Goal: Information Seeking & Learning: Learn about a topic

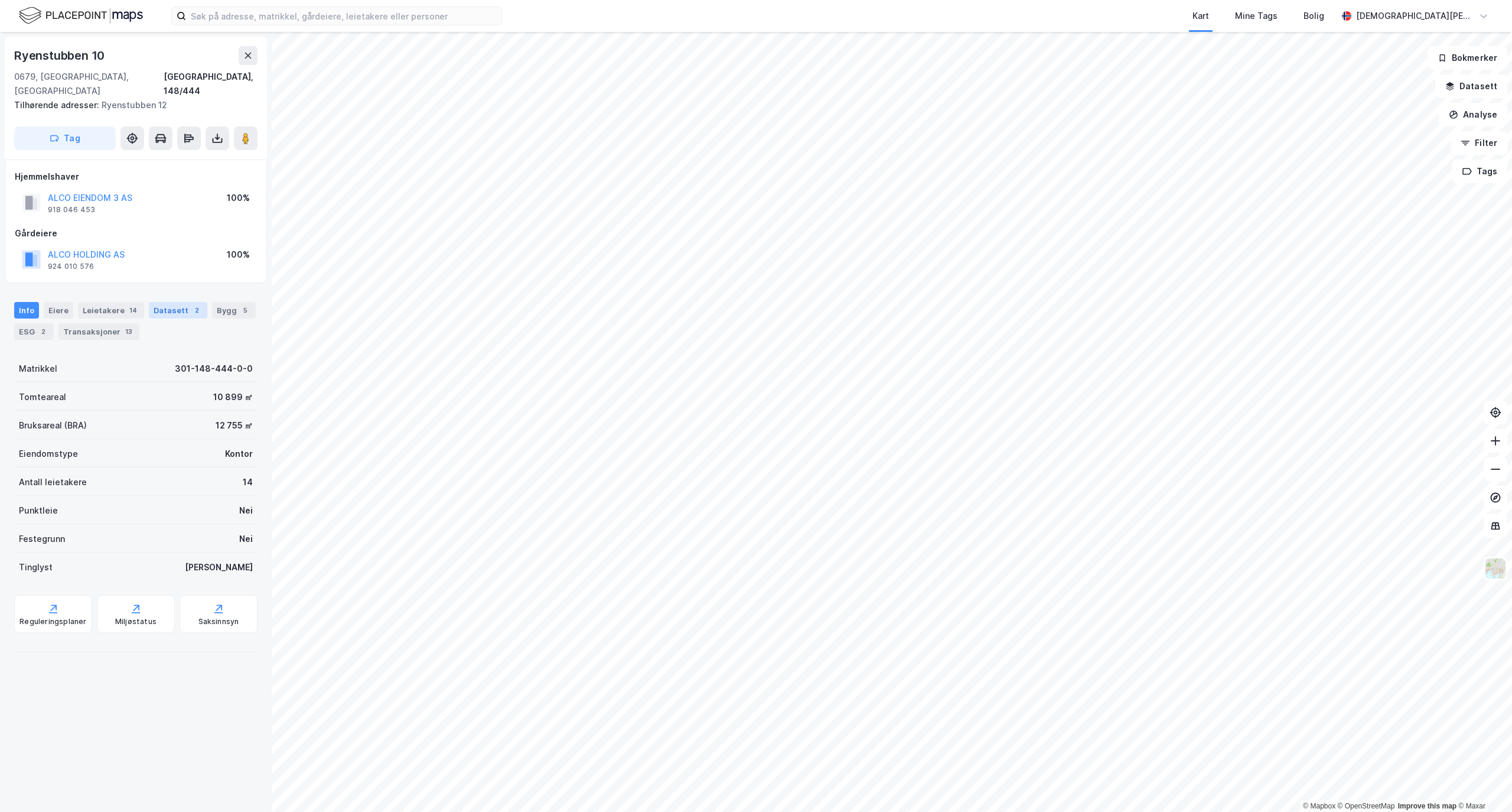
click at [191, 304] on div "2" at bounding box center [196, 310] width 12 height 12
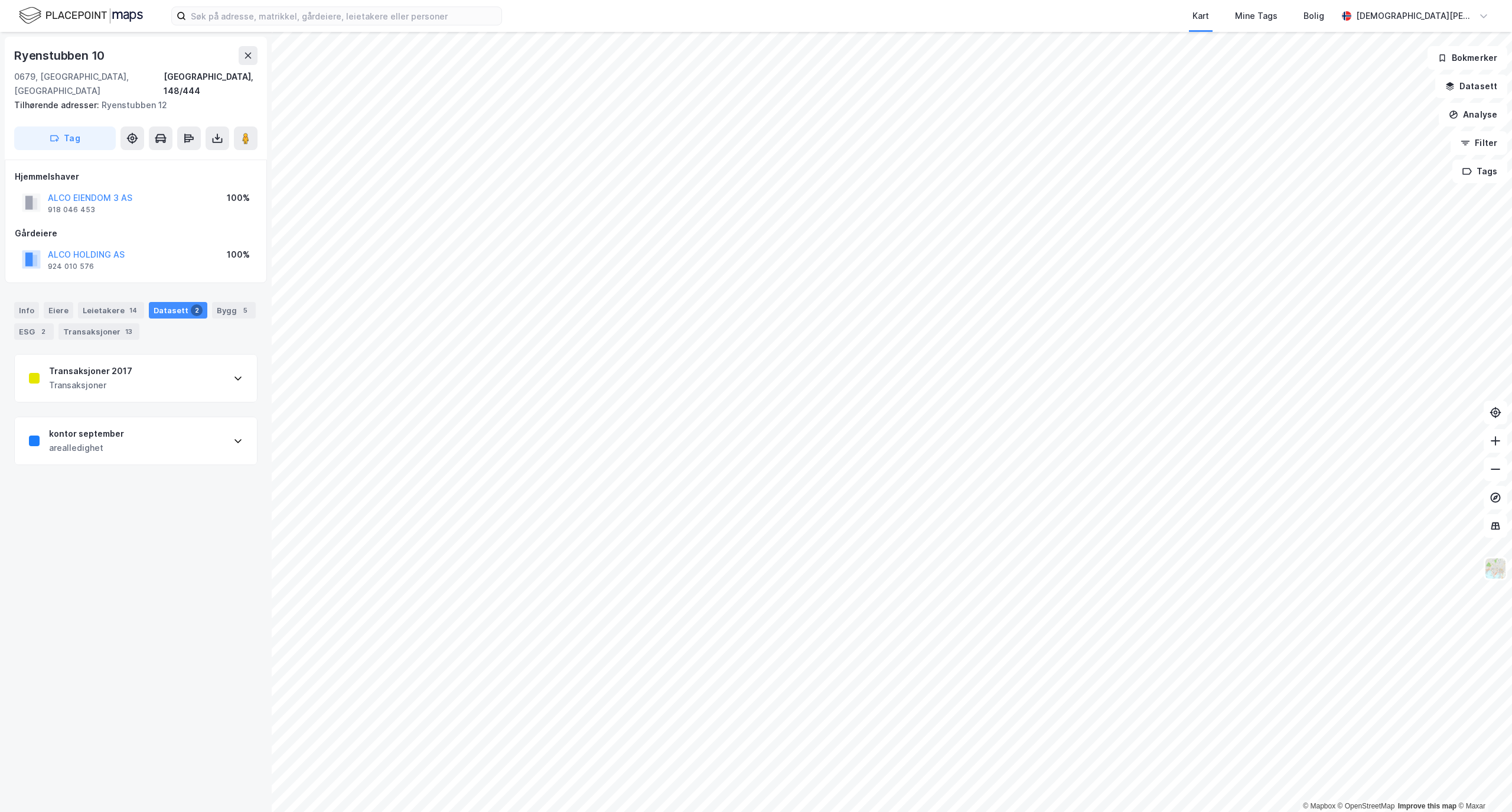
click at [191, 304] on div "2" at bounding box center [196, 310] width 12 height 12
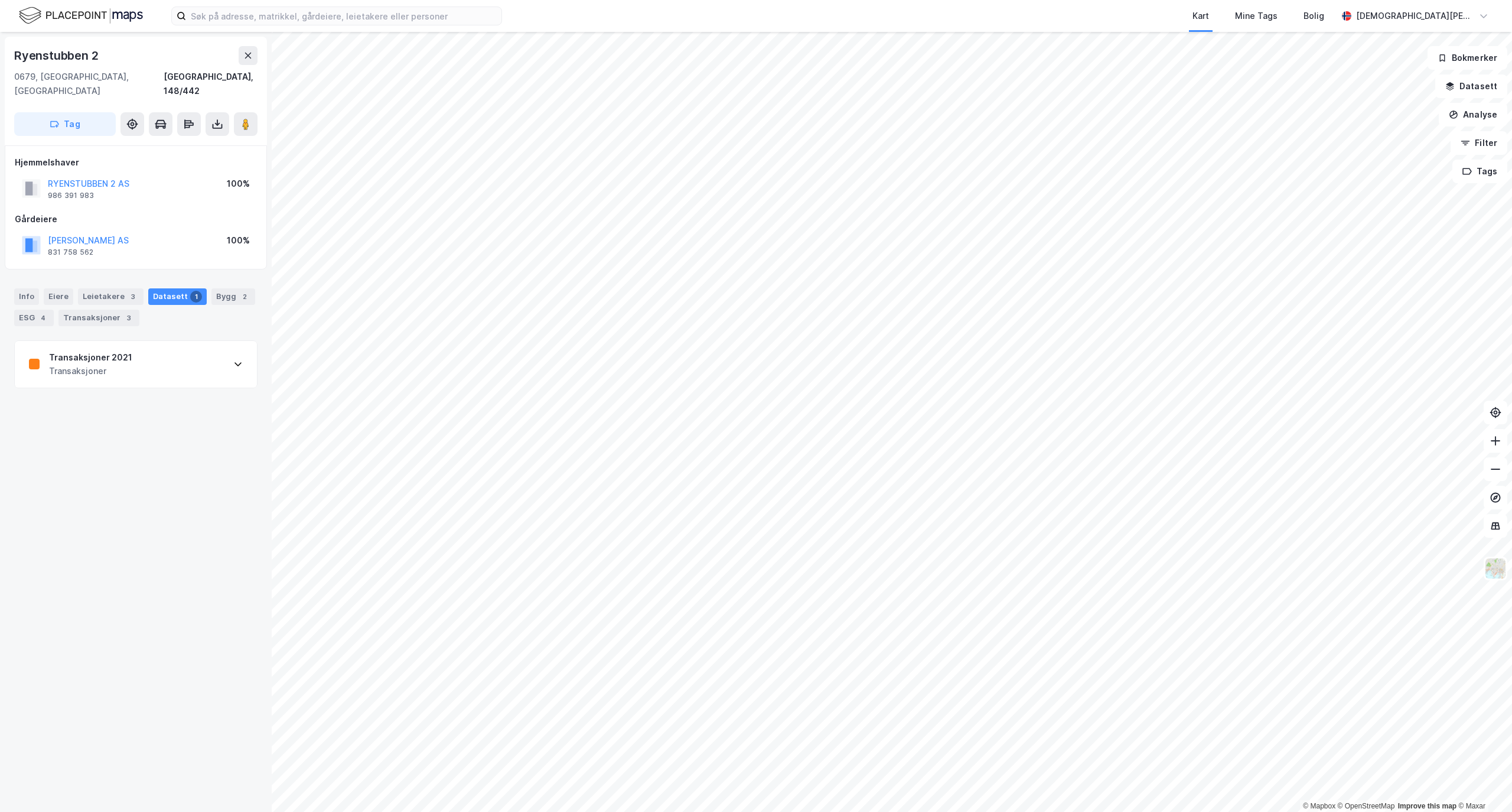
click at [185, 341] on div "Transaksjoner 2021 Transaksjoner" at bounding box center [135, 365] width 242 height 47
click at [190, 341] on div "Transaksjoner 2021 Transaksjoner" at bounding box center [135, 365] width 242 height 47
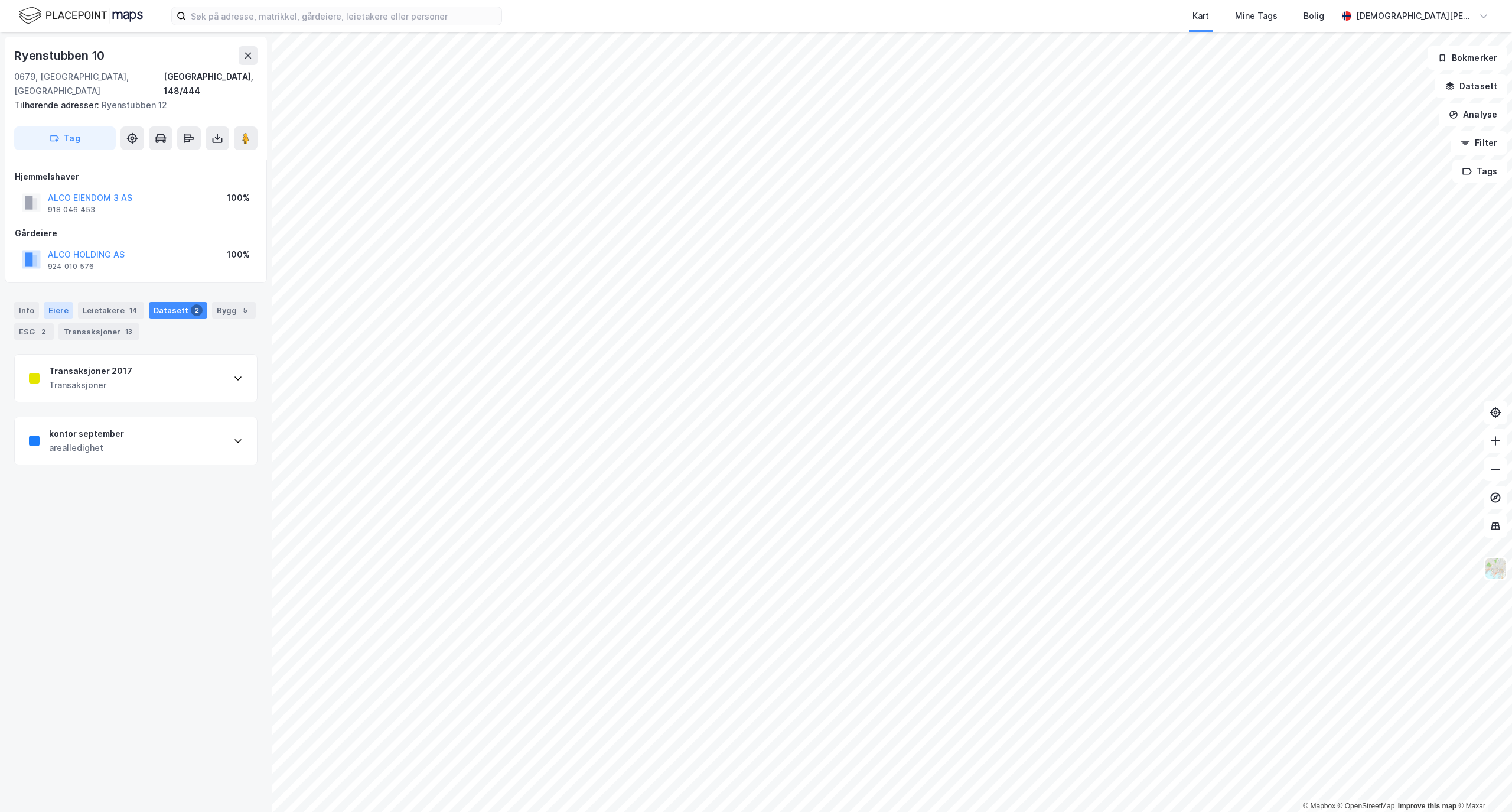
click at [47, 302] on div "Eiere" at bounding box center [58, 310] width 30 height 17
click at [149, 307] on div "Info [PERSON_NAME] 14 Datasett 2 Bygg 5 ESG 2 Transaksjoner 13" at bounding box center [135, 321] width 243 height 38
click at [111, 302] on div "Leietakere 14" at bounding box center [110, 310] width 66 height 17
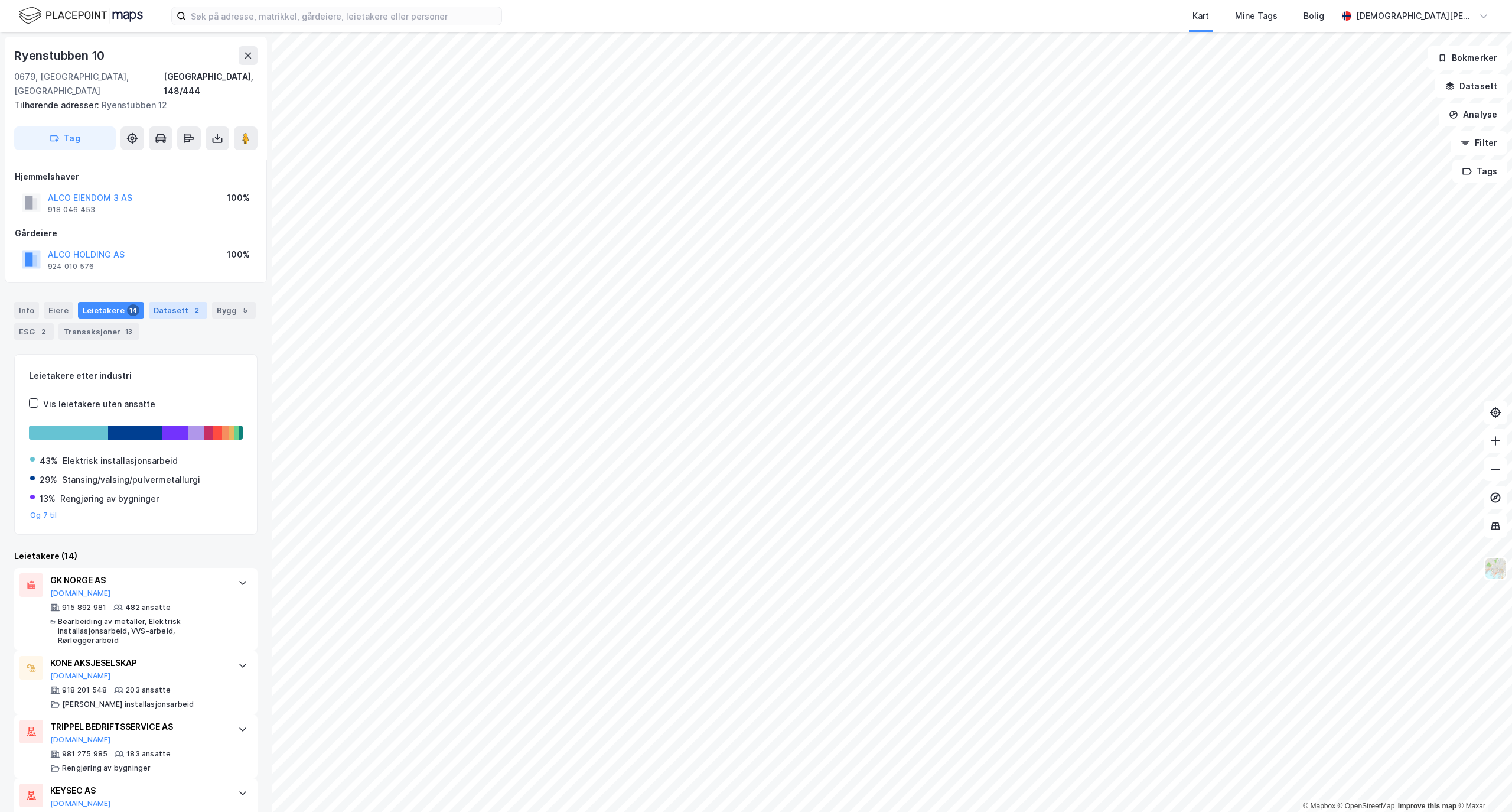
click at [175, 302] on div "Datasett 2" at bounding box center [178, 310] width 58 height 17
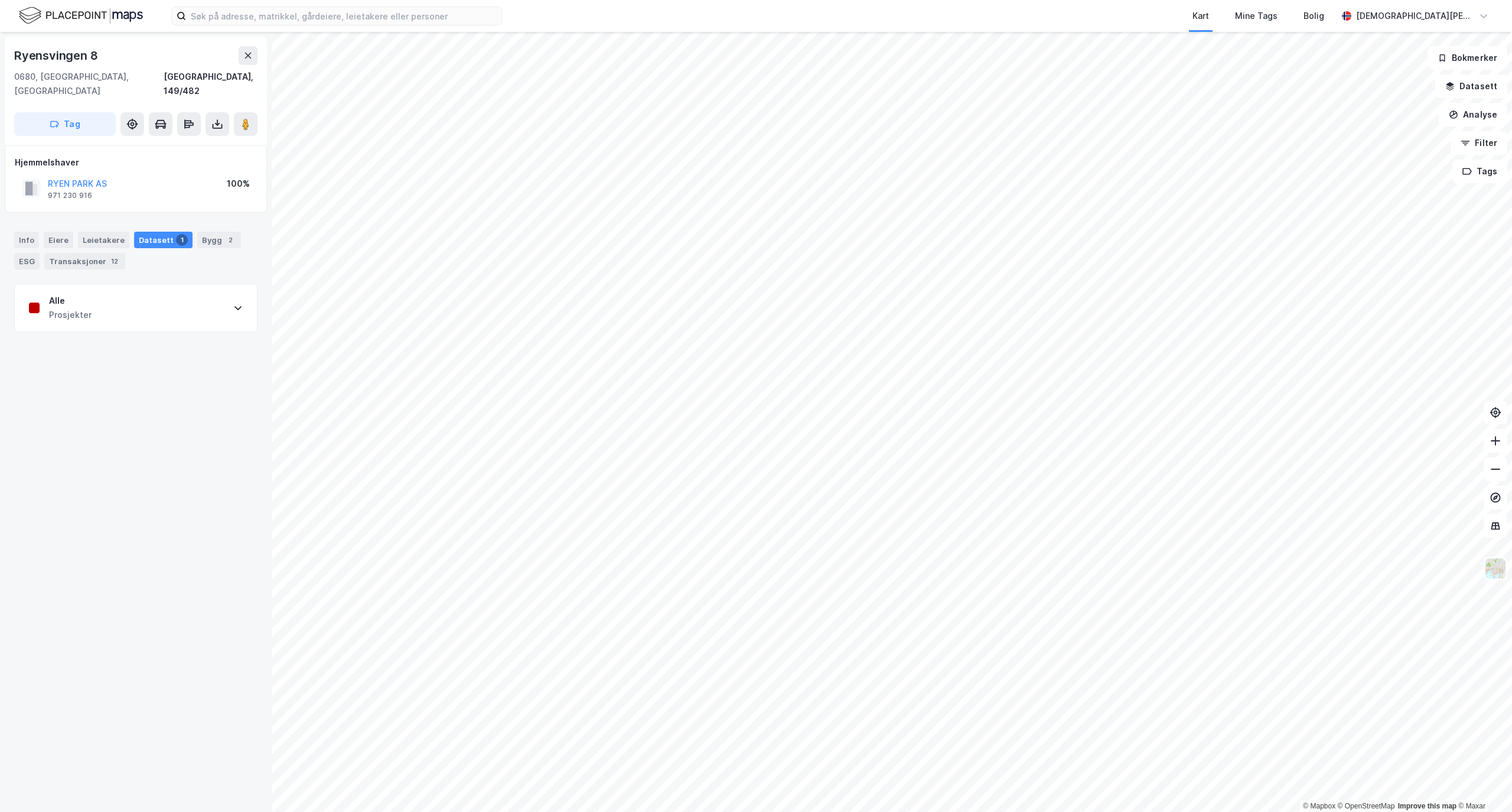
click at [240, 292] on div "Alle Prosjekter" at bounding box center [135, 308] width 242 height 47
click at [241, 291] on div "Alle Prosjekter" at bounding box center [135, 308] width 242 height 47
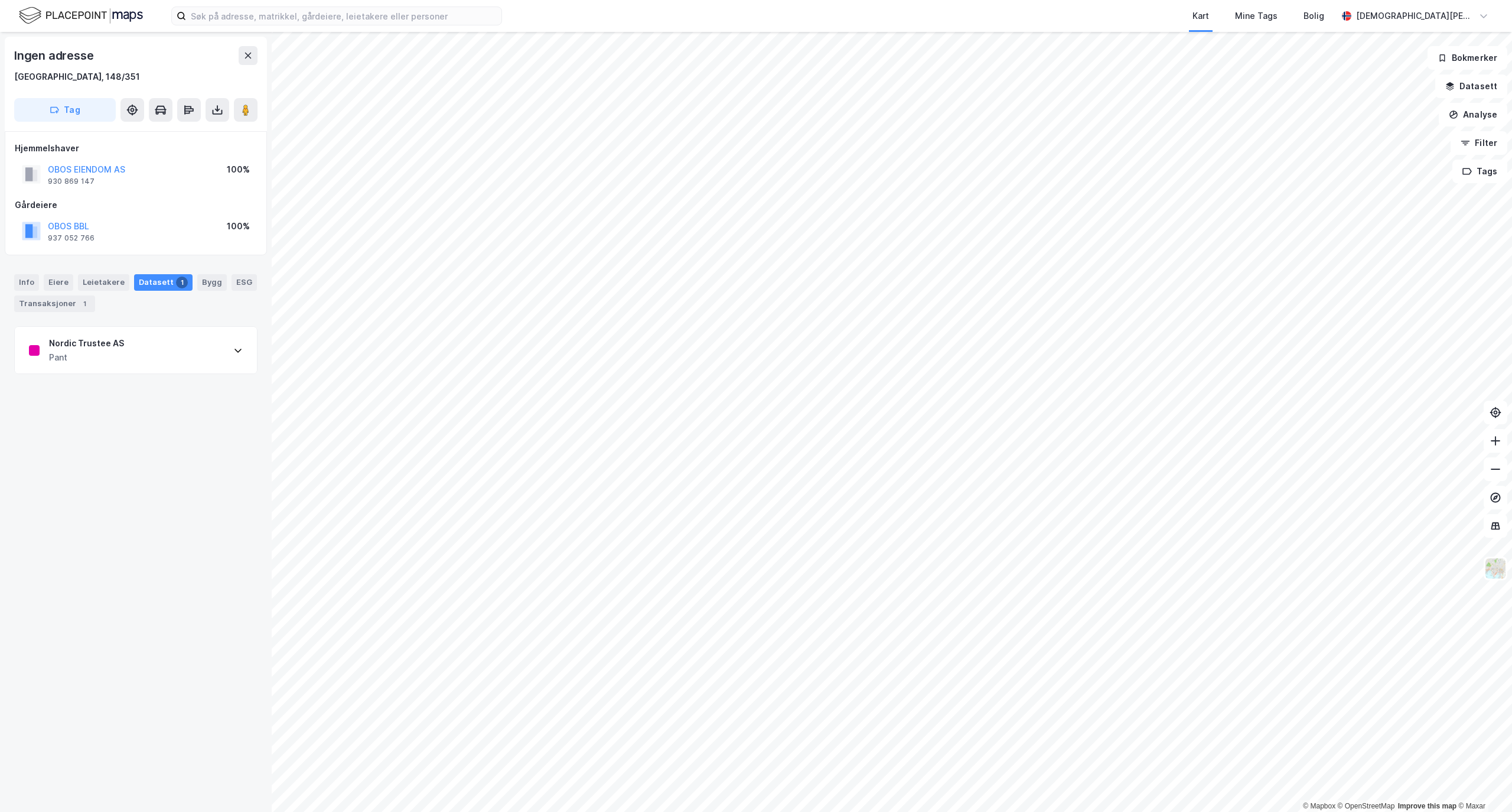
click at [196, 346] on div "Nordic Trustee AS Pant" at bounding box center [135, 350] width 242 height 47
click at [205, 344] on div "Nordic Trustee AS Pant" at bounding box center [135, 350] width 242 height 47
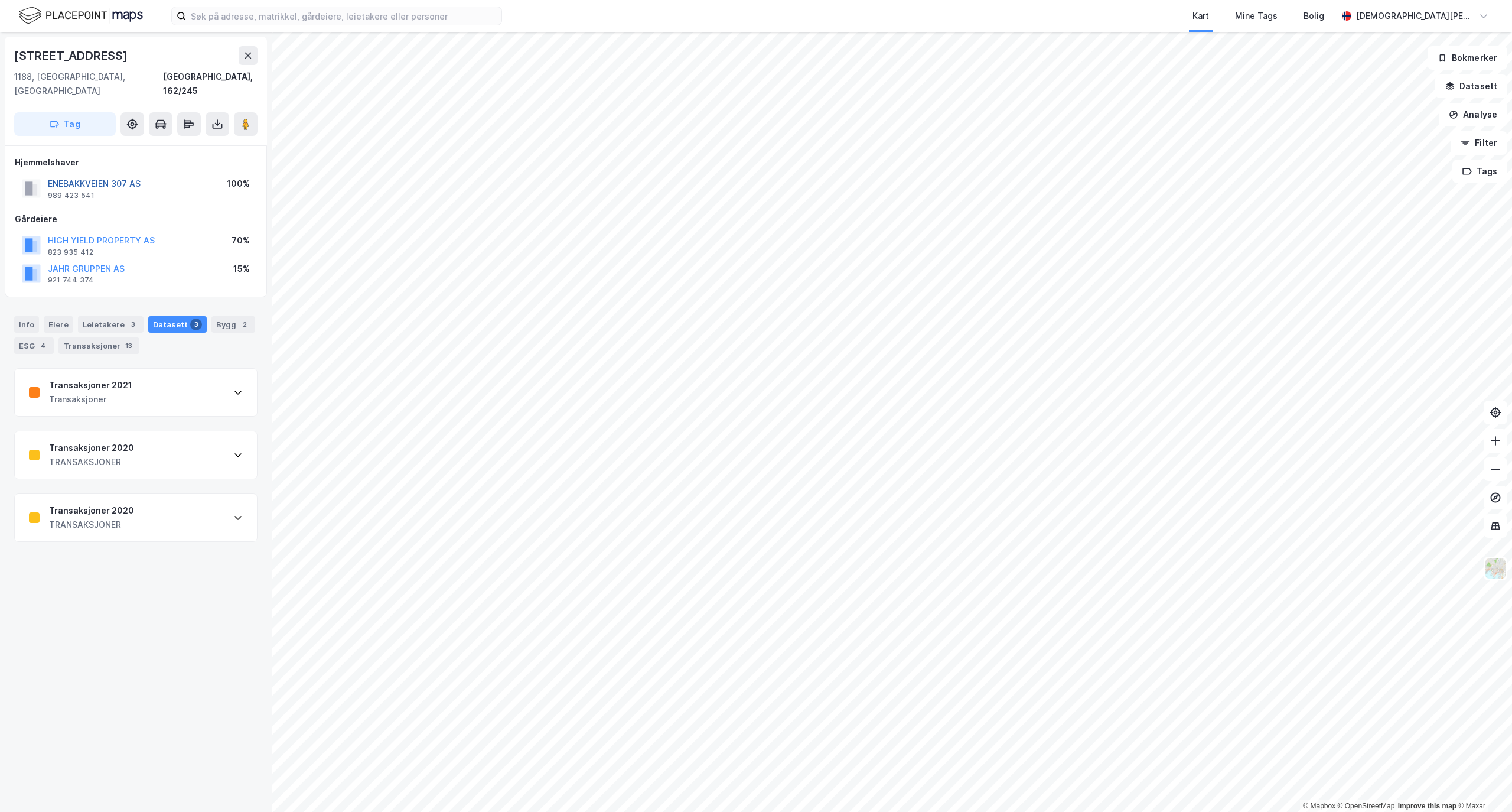
click at [0, 0] on button "ENEBAKKVEIEN 307 AS" at bounding box center [0, 0] width 0 height 0
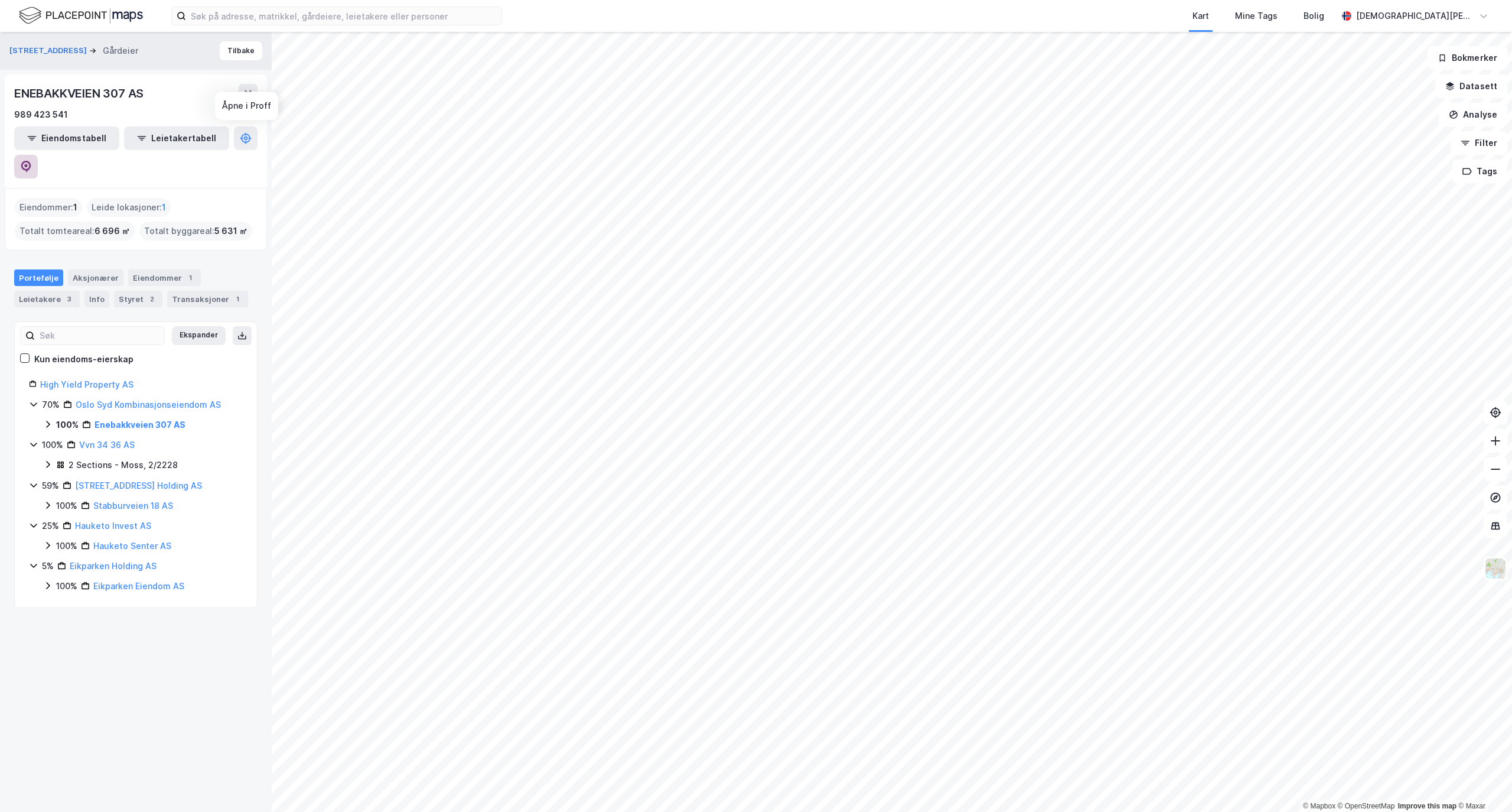
click at [32, 160] on icon at bounding box center [26, 166] width 12 height 12
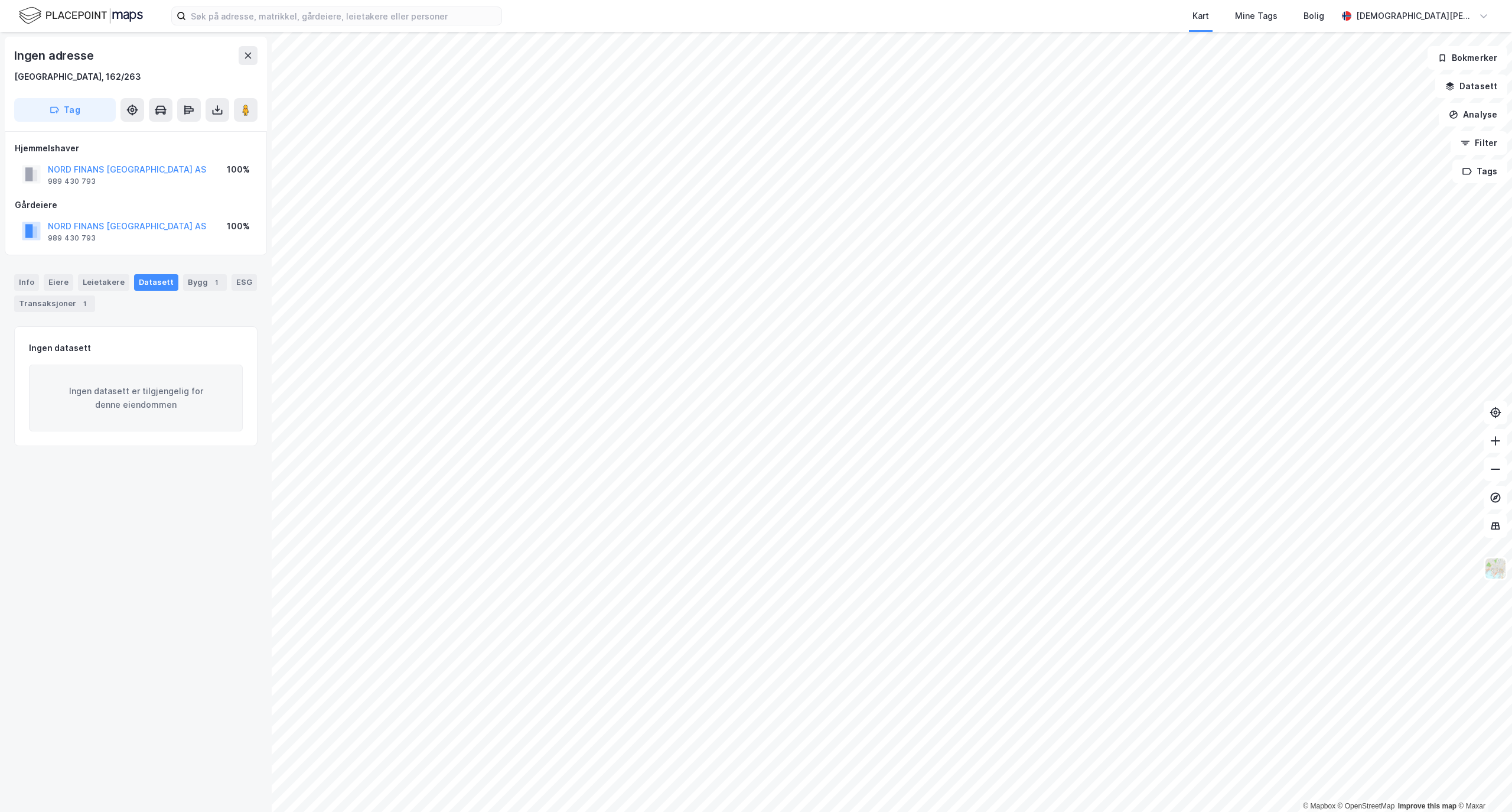
click at [950, 1] on div "Kart Mine Tags Bolig [PERSON_NAME] © Mapbox © OpenStreetMap Improve this map © …" at bounding box center [756, 406] width 1512 height 812
click at [825, 811] on html "Kart Mine Tags Bolig [PERSON_NAME] © Mapbox © OpenStreetMap Improve this map © …" at bounding box center [756, 406] width 1512 height 812
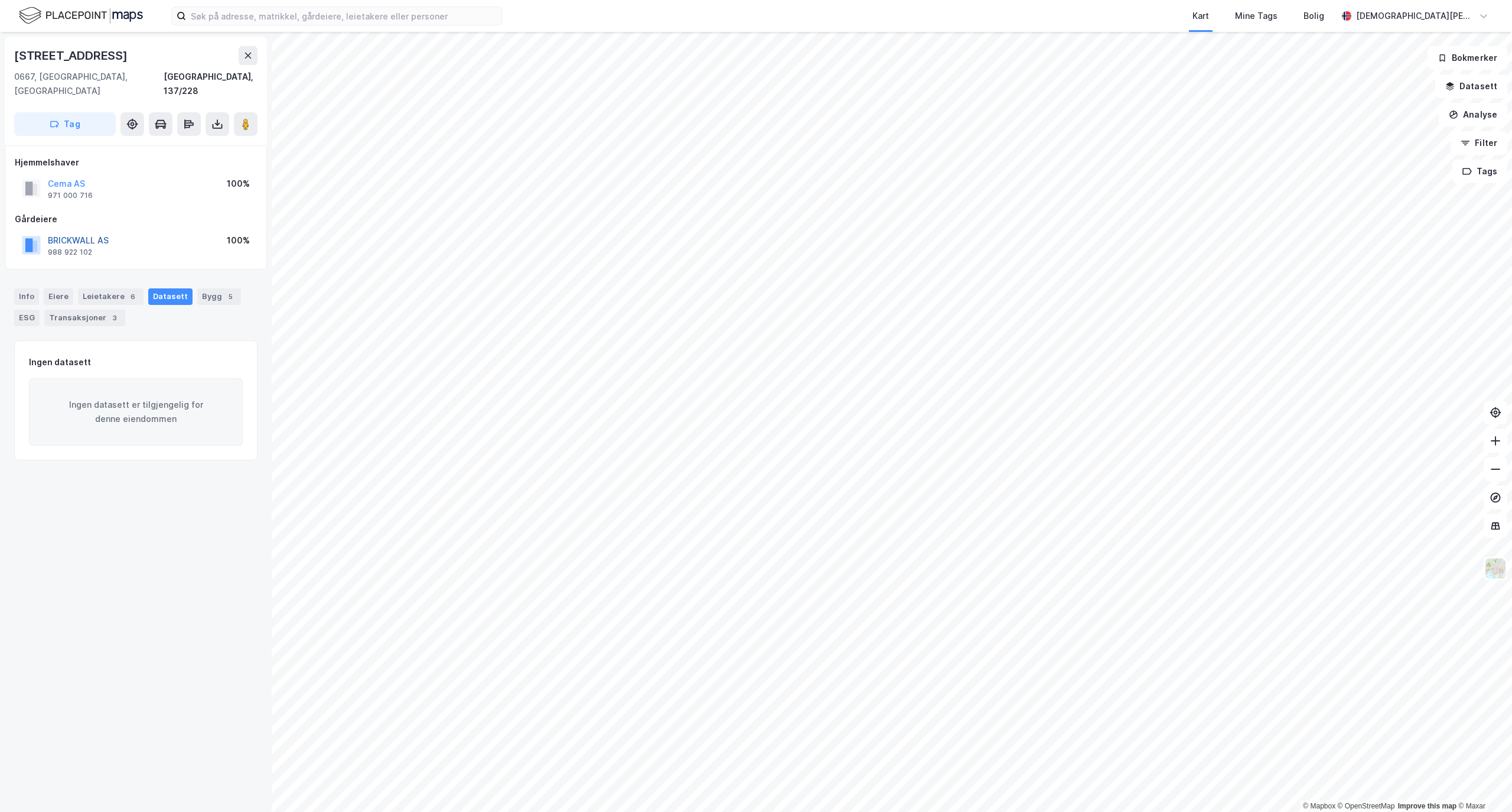
click at [0, 0] on button "BRICKWALL AS" at bounding box center [0, 0] width 0 height 0
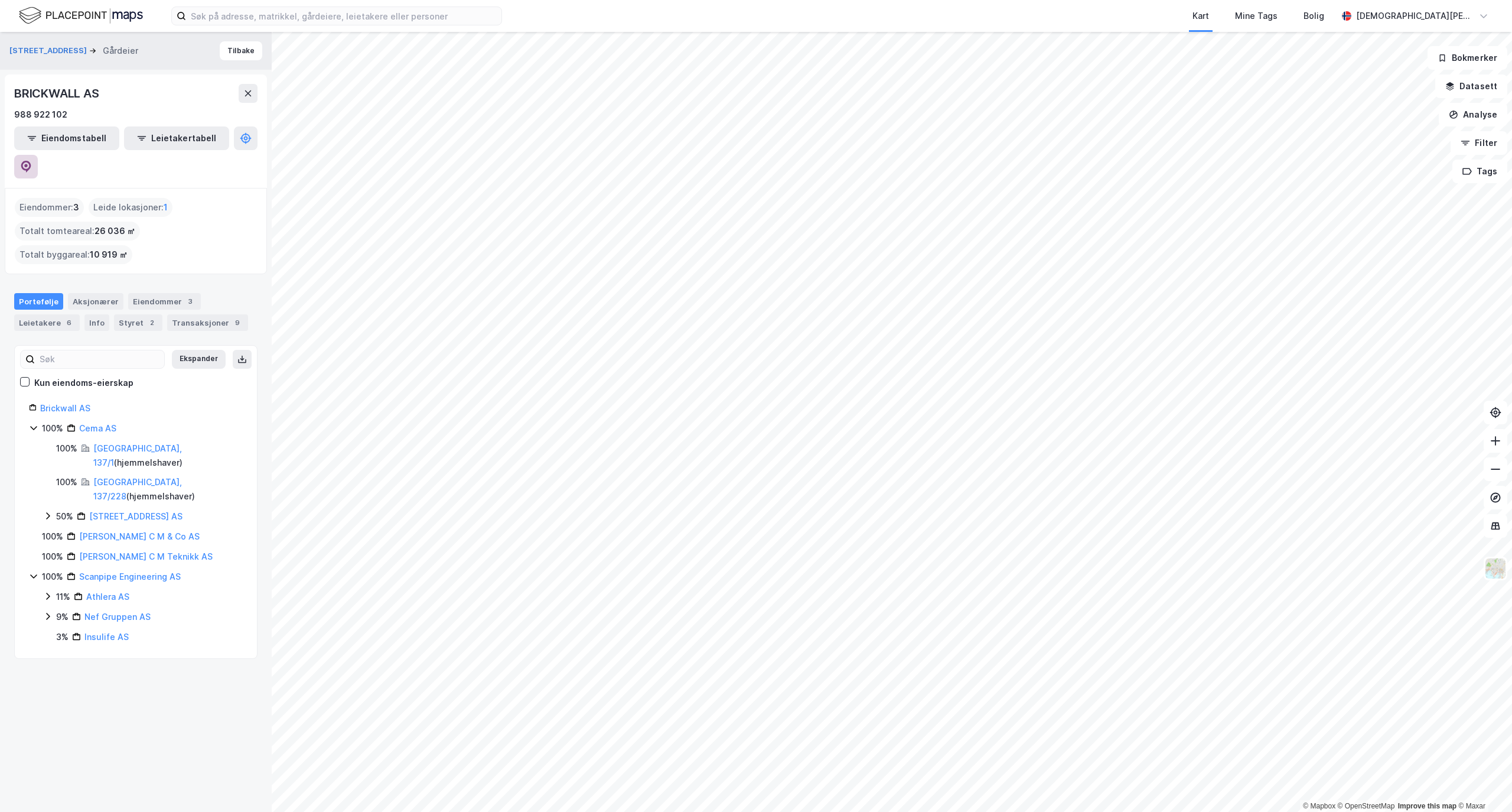
click at [31, 160] on icon at bounding box center [26, 166] width 10 height 12
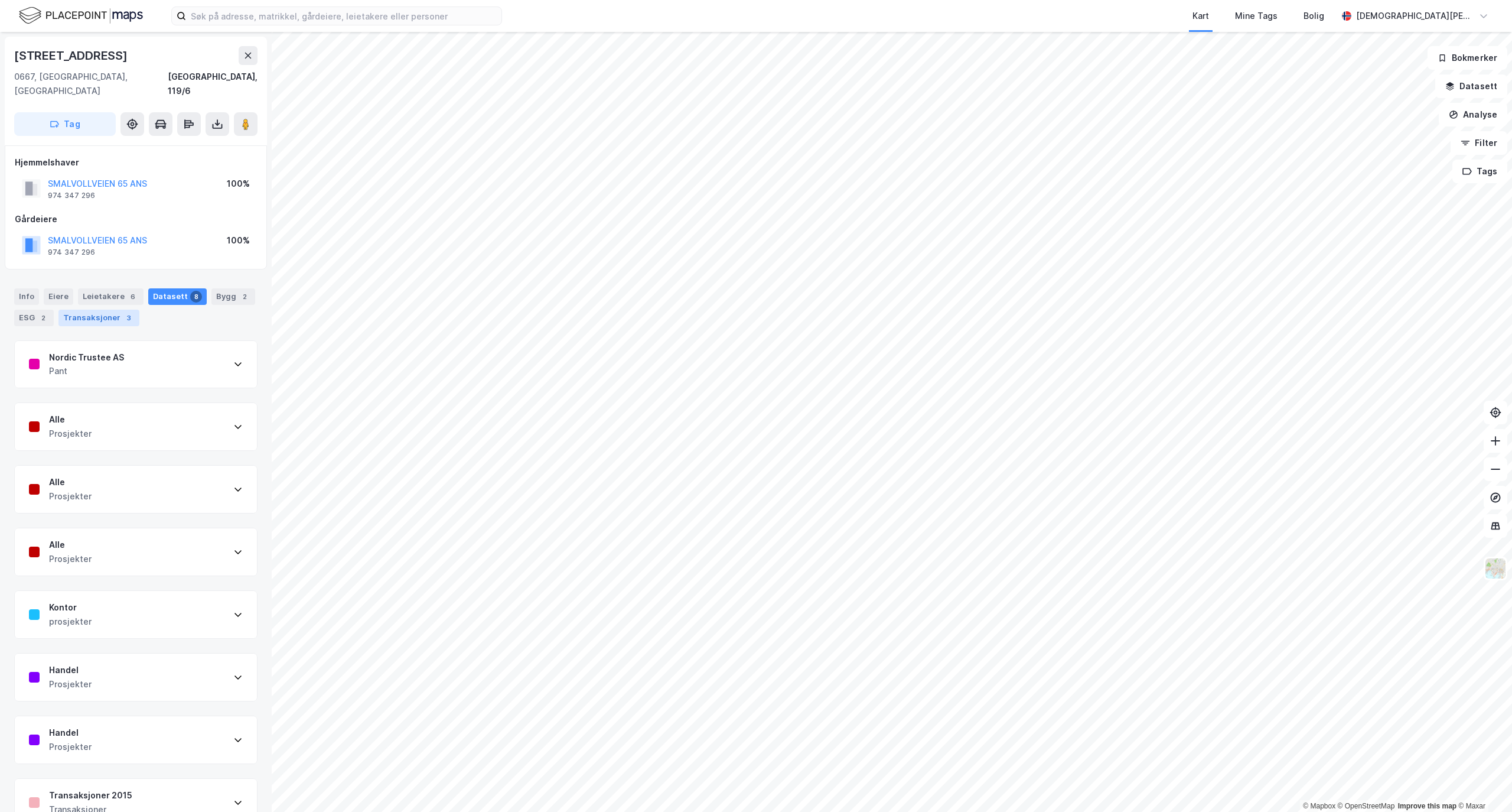
click at [111, 310] on div "Transaksjoner 3" at bounding box center [99, 318] width 81 height 17
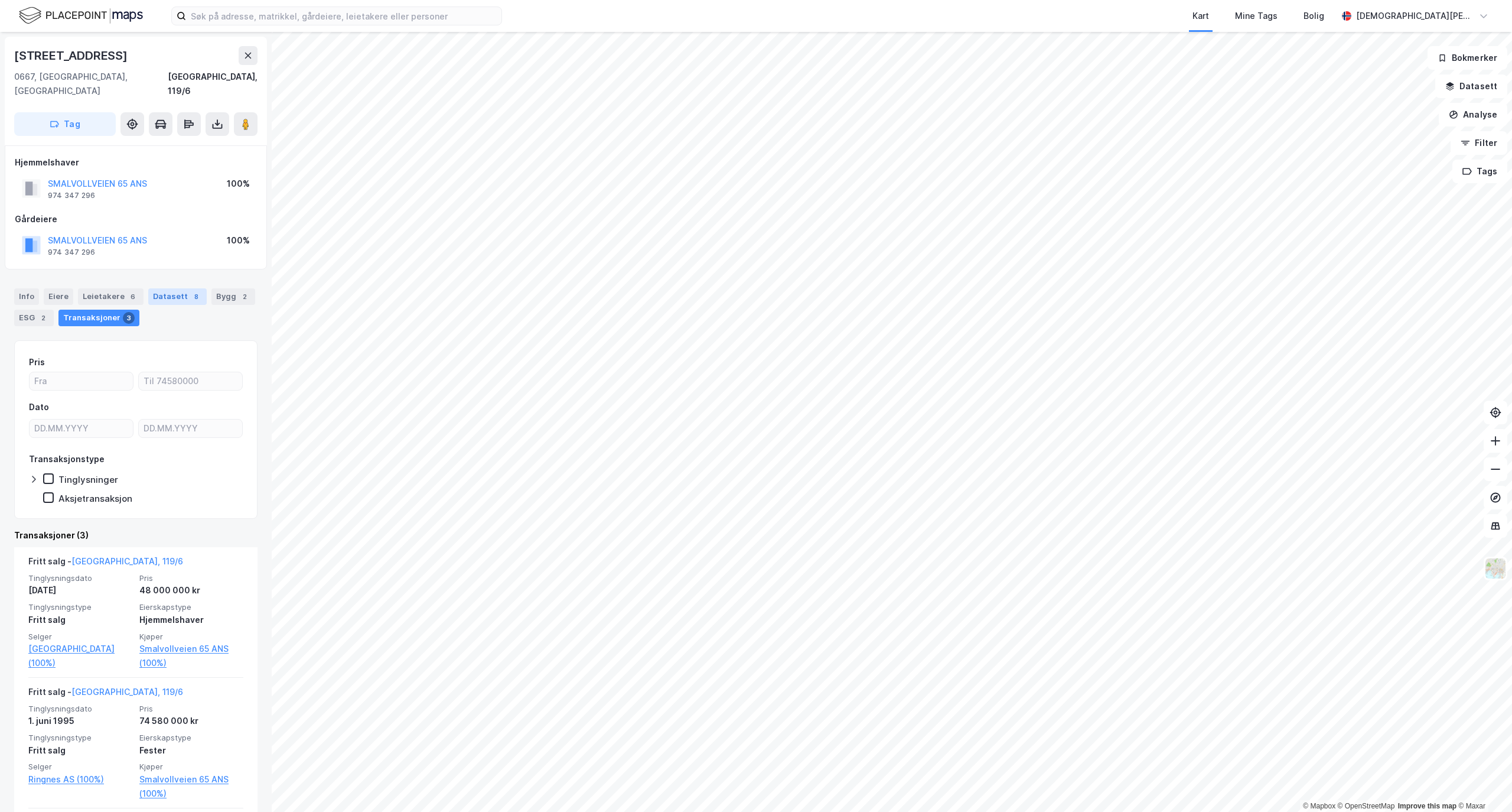
click at [155, 288] on div "Datasett 8" at bounding box center [178, 297] width 58 height 17
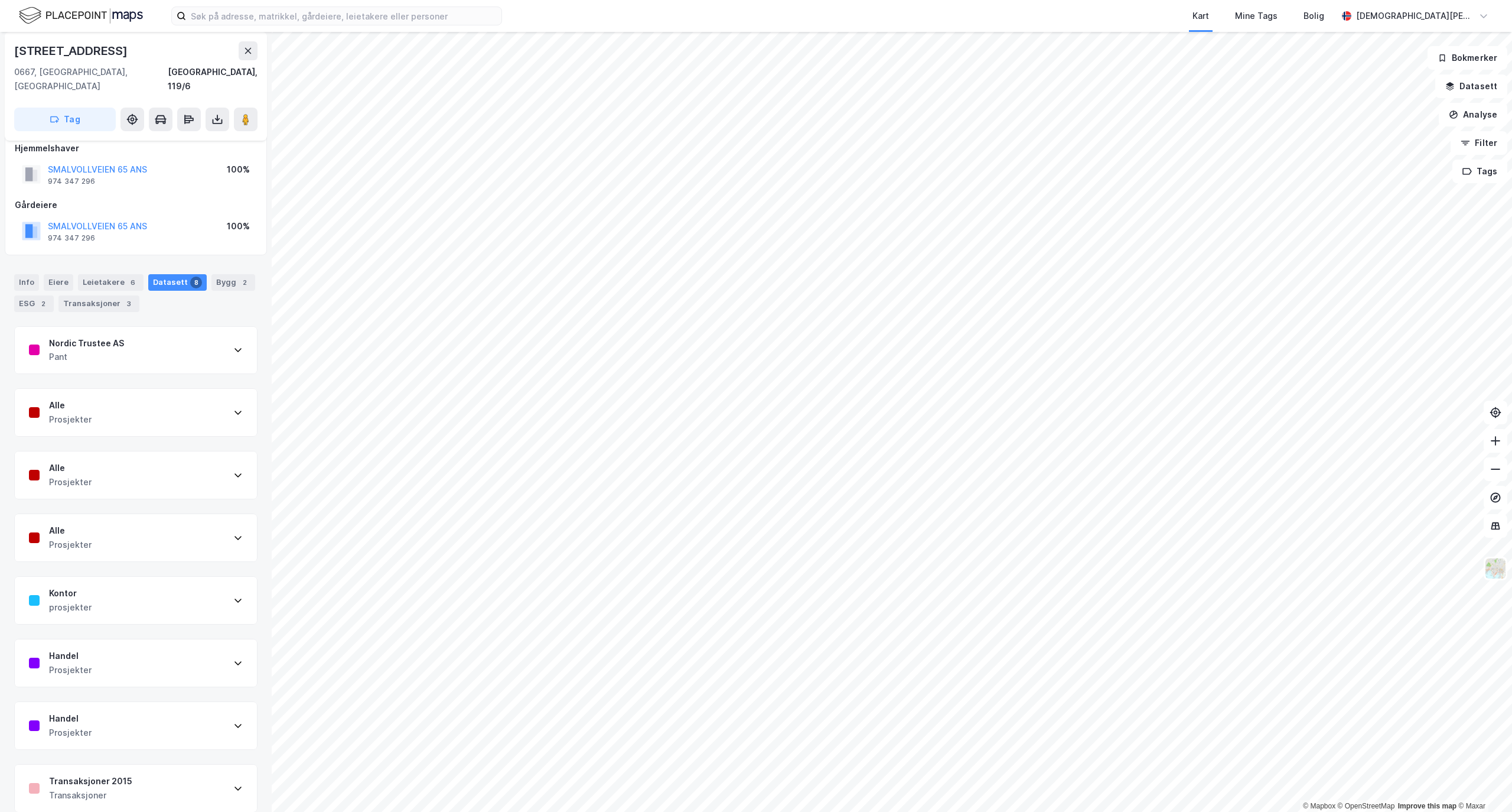
scroll to position [17, 0]
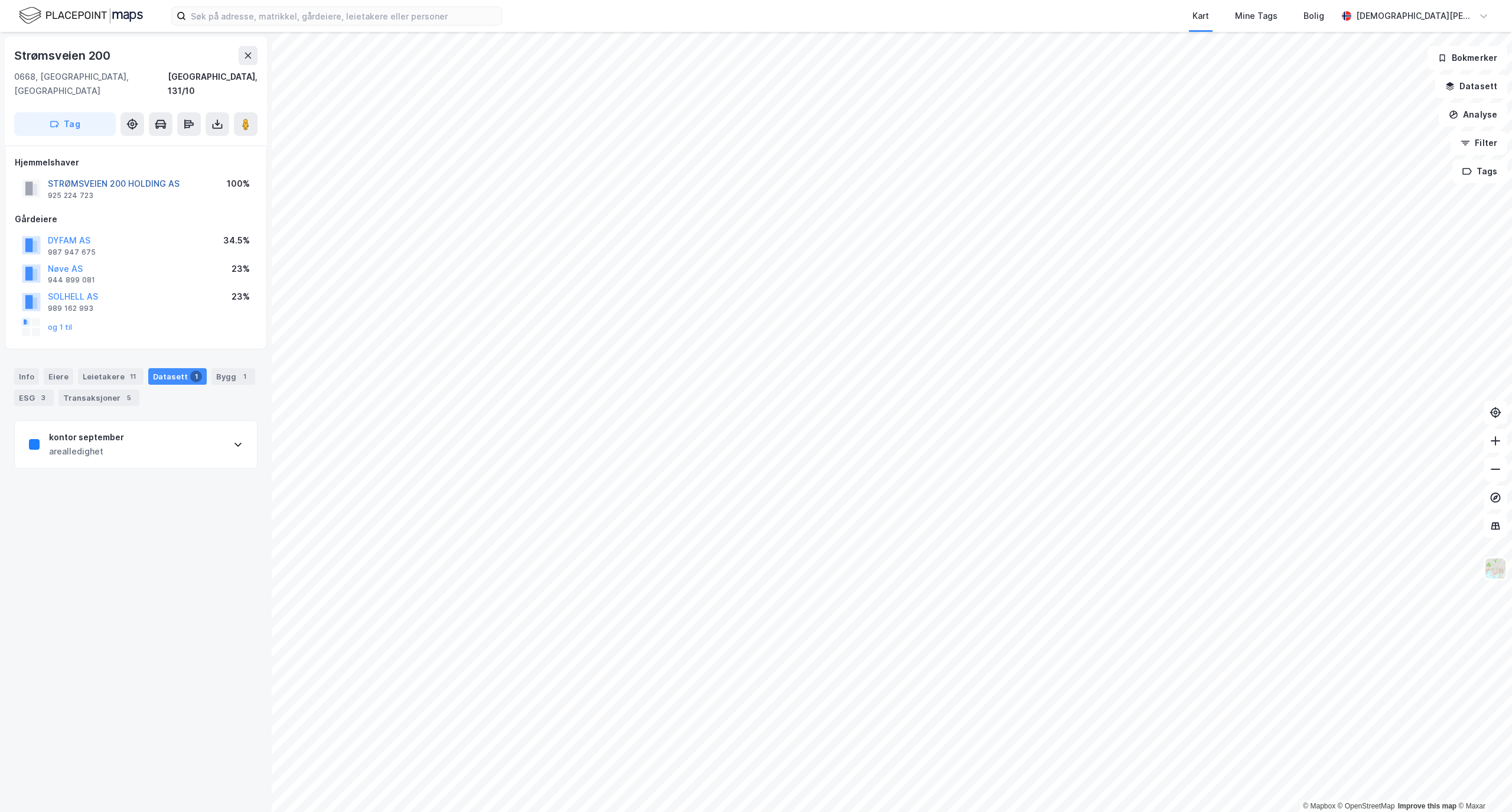
click at [0, 0] on button "STRØMSVEIEN 200 HOLDING AS" at bounding box center [0, 0] width 0 height 0
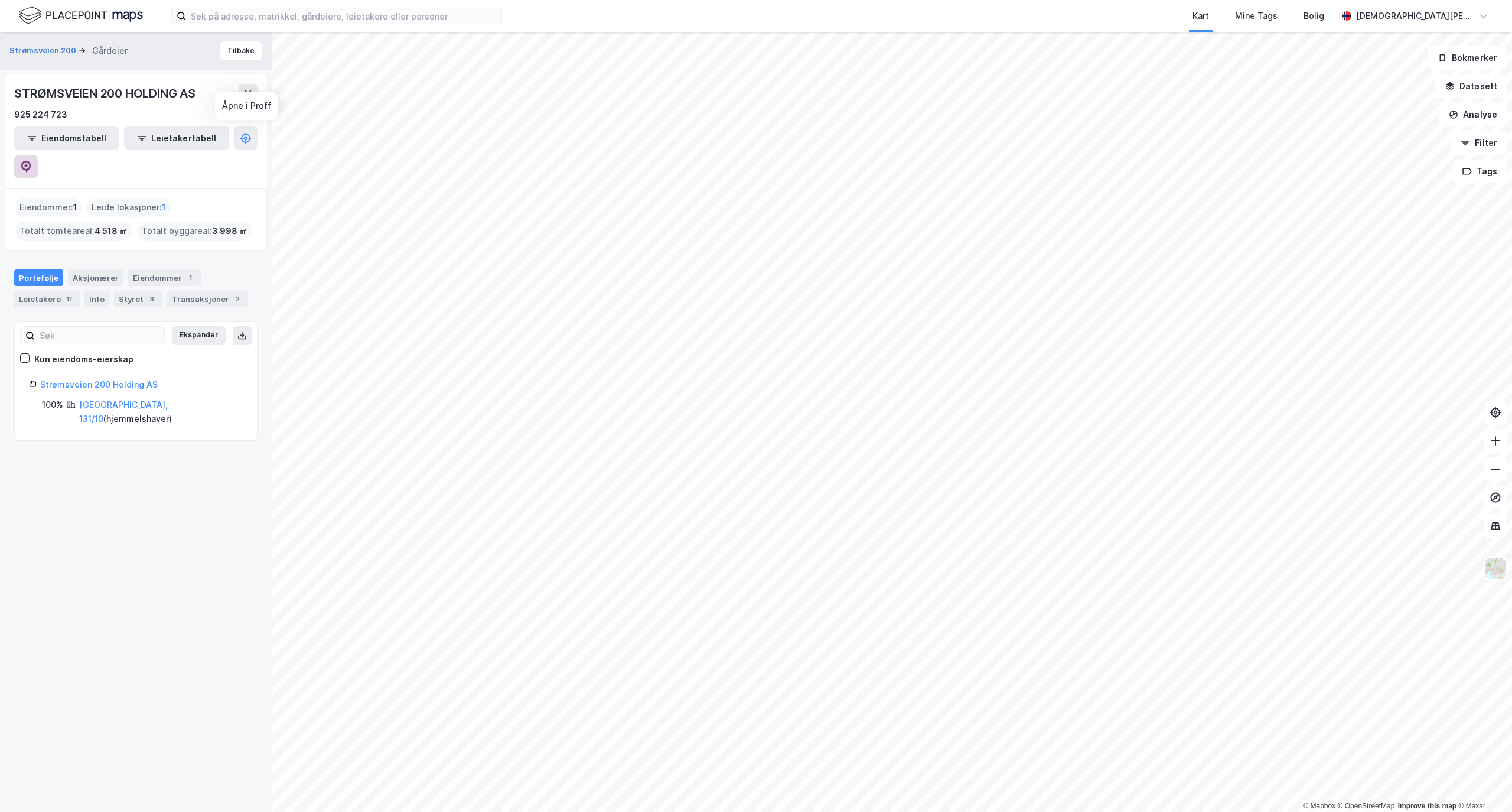
click at [31, 160] on icon at bounding box center [26, 166] width 10 height 12
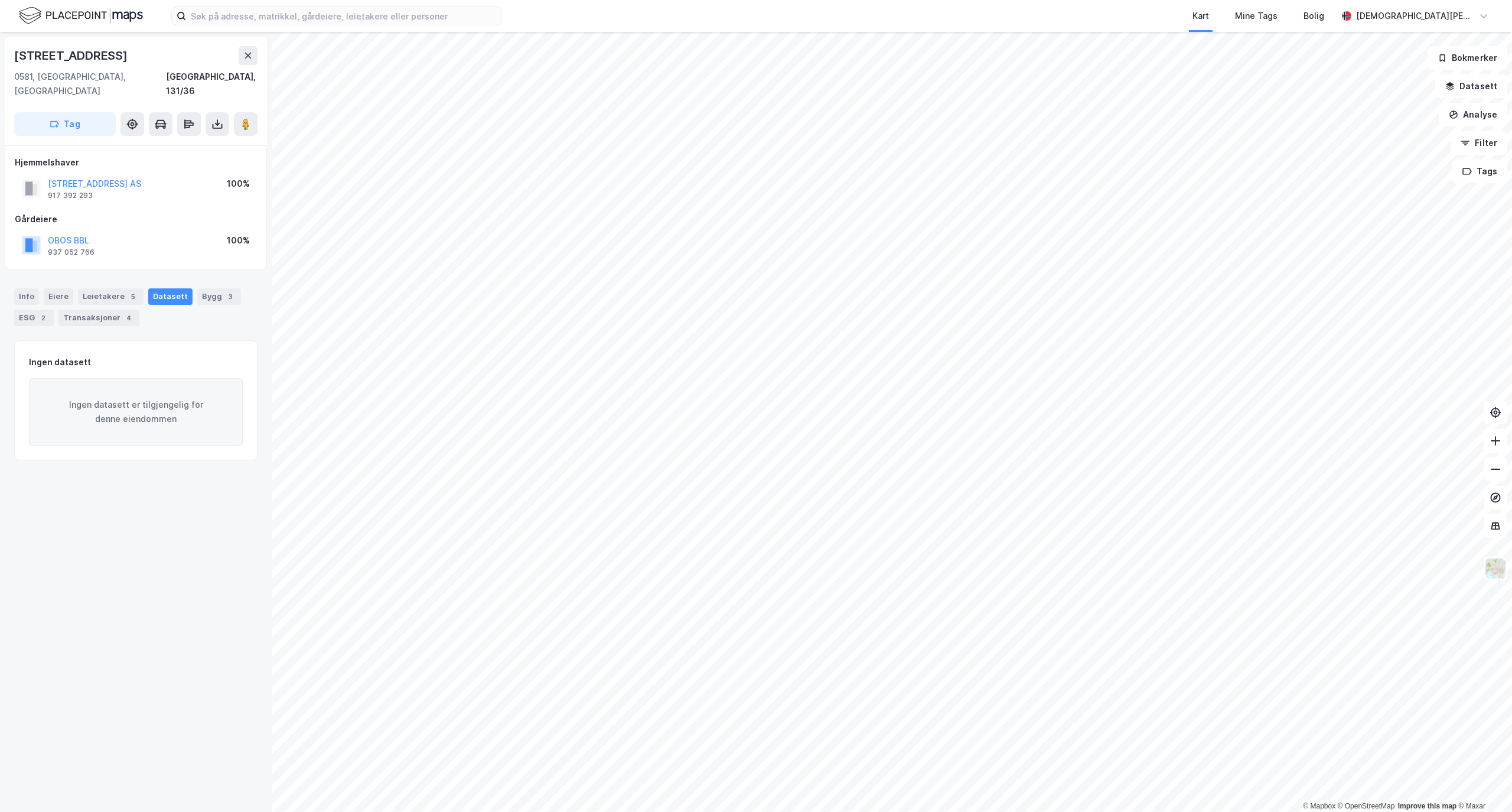
click at [1074, 6] on div "Kart Mine Tags Bolig [PERSON_NAME] © Mapbox © OpenStreetMap Improve this map © …" at bounding box center [756, 406] width 1512 height 812
